Goal: Information Seeking & Learning: Learn about a topic

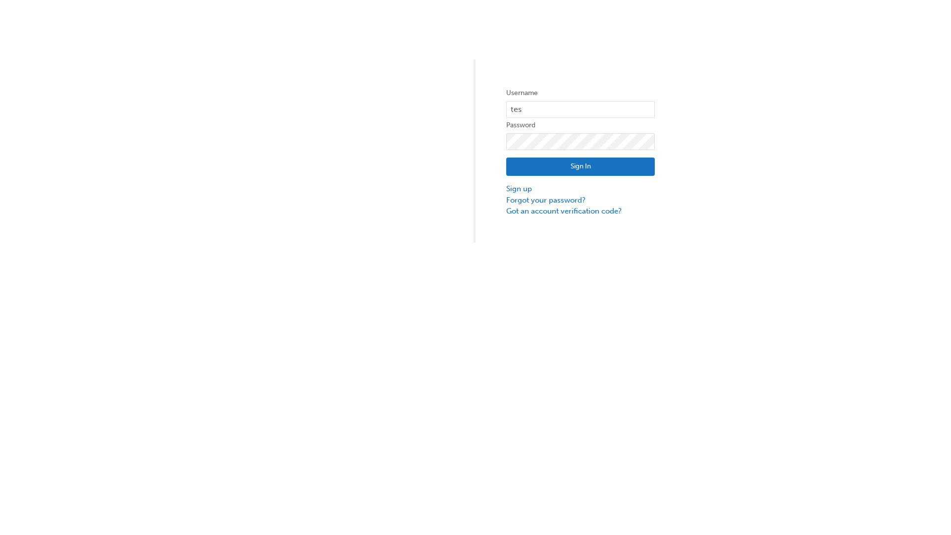
type input "test.e2e.user14"
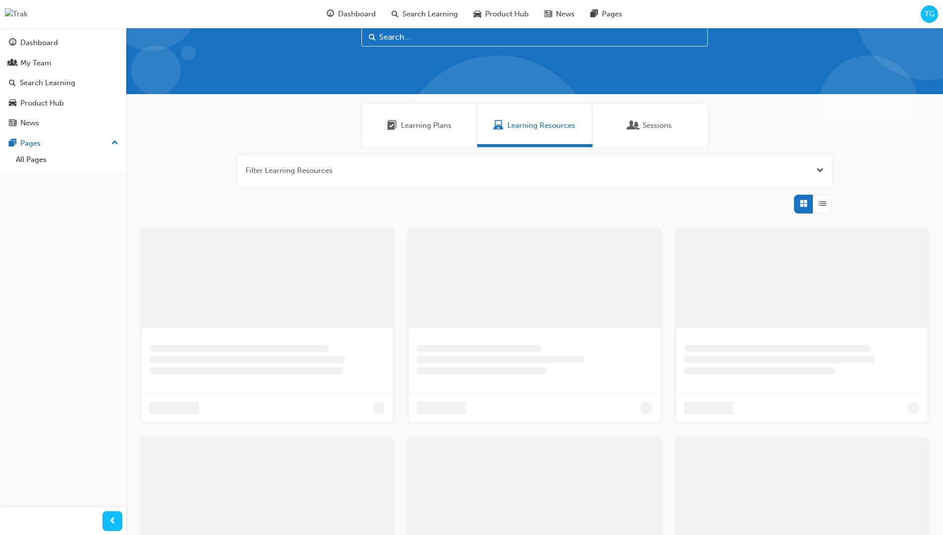
scroll to position [28, 0]
